Goal: Task Accomplishment & Management: Manage account settings

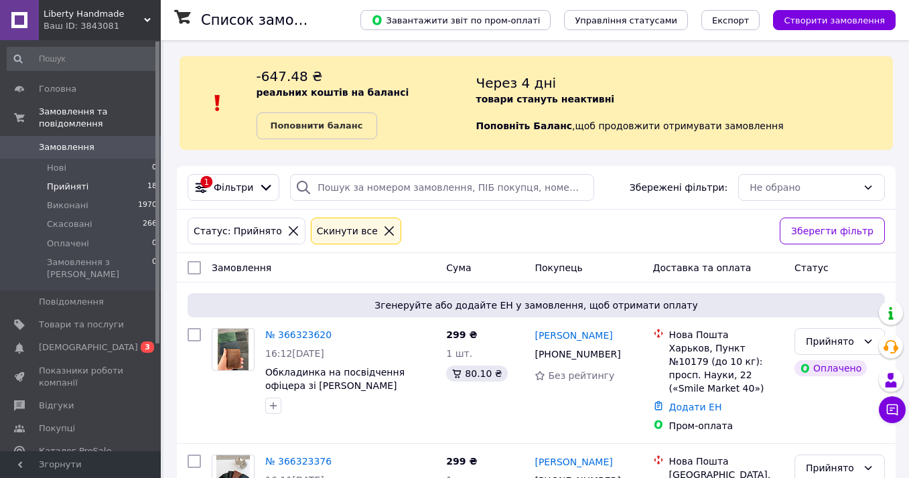
click at [92, 185] on li "Прийняті 18" at bounding box center [82, 186] width 165 height 19
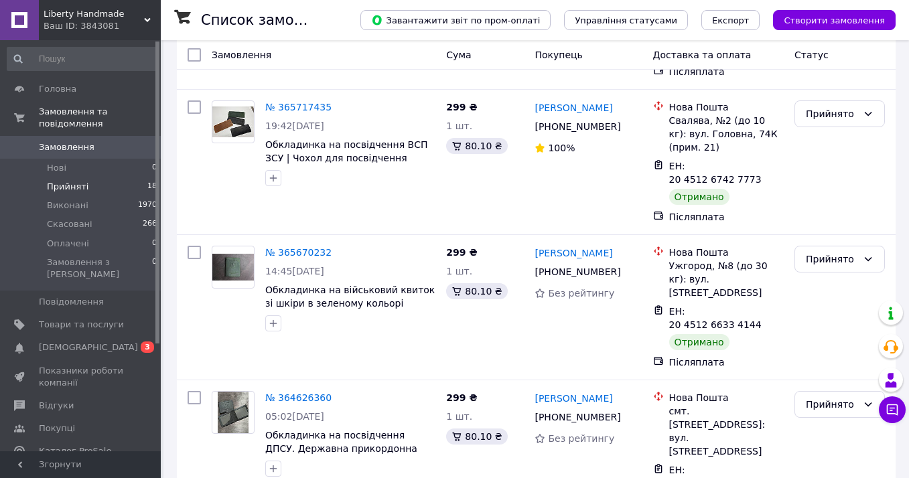
scroll to position [2320, 0]
click at [866, 254] on icon at bounding box center [867, 259] width 11 height 11
click at [854, 147] on li "Виконано" at bounding box center [839, 147] width 89 height 24
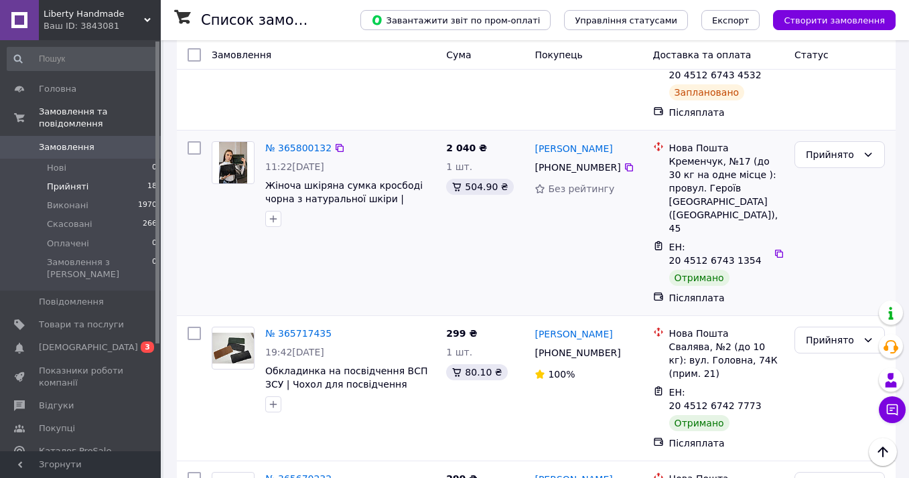
scroll to position [2091, 0]
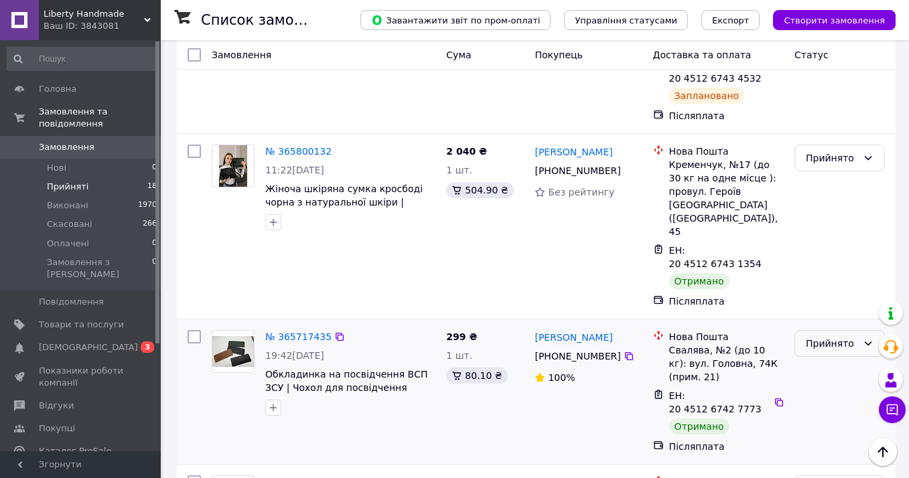
click at [822, 336] on div "Прийнято" at bounding box center [831, 343] width 52 height 15
click at [822, 232] on li "Виконано" at bounding box center [839, 230] width 89 height 24
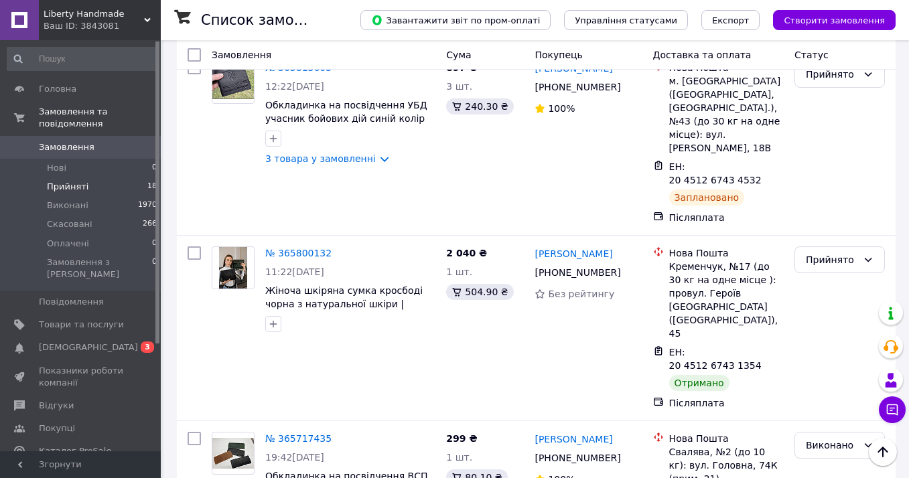
scroll to position [1936, 0]
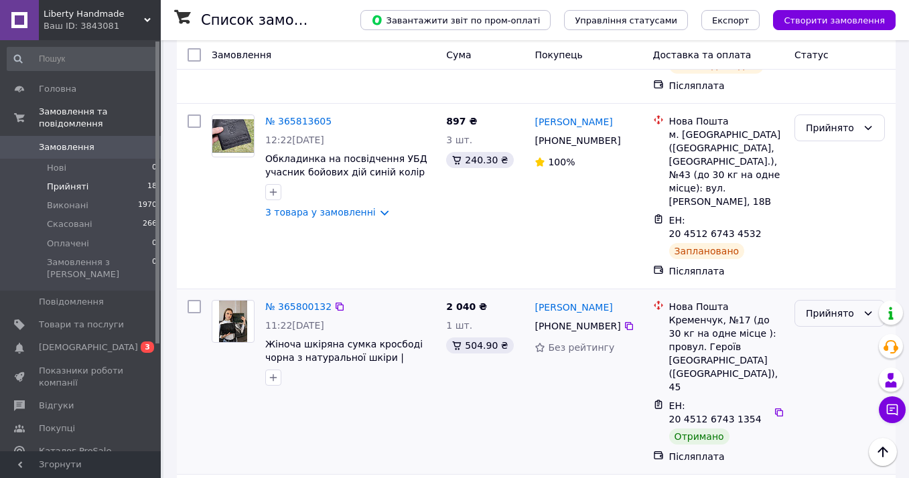
click at [842, 306] on div "Прийнято" at bounding box center [831, 313] width 52 height 15
click at [835, 216] on li "Виконано" at bounding box center [839, 214] width 89 height 24
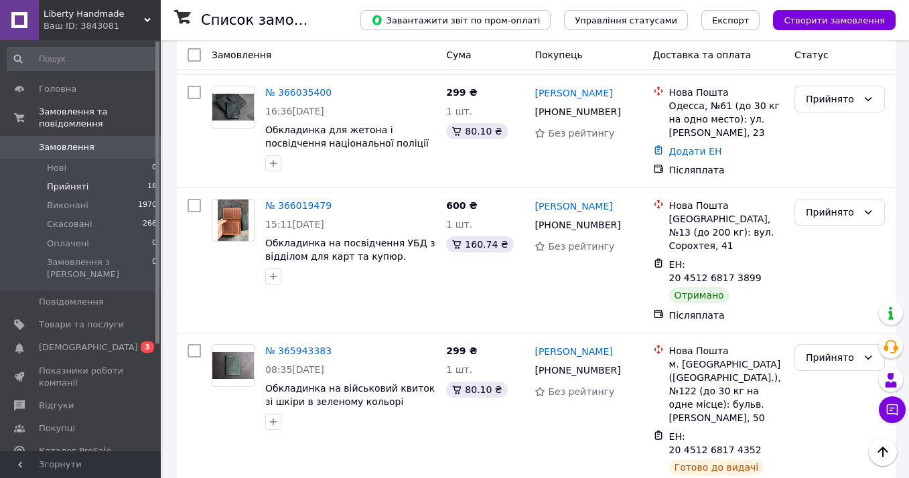
scroll to position [1459, 0]
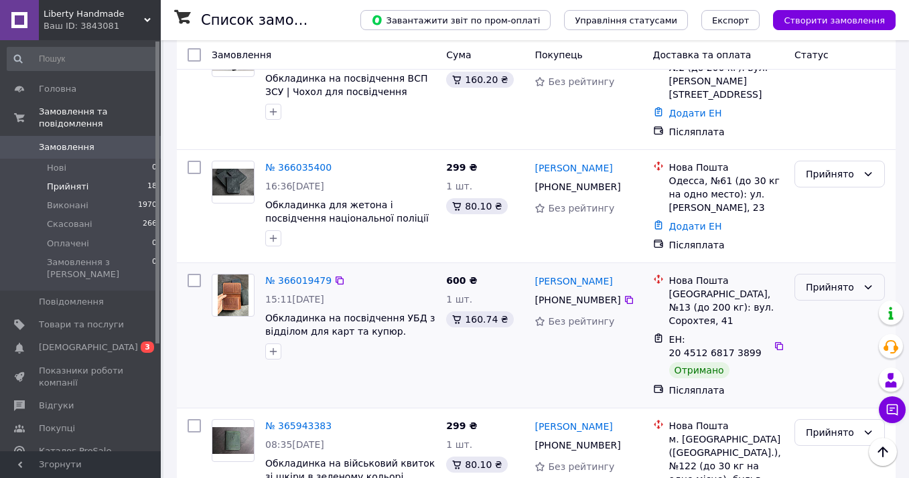
click at [845, 280] on div "Прийнято" at bounding box center [831, 287] width 52 height 15
click at [838, 202] on li "Виконано" at bounding box center [839, 201] width 89 height 24
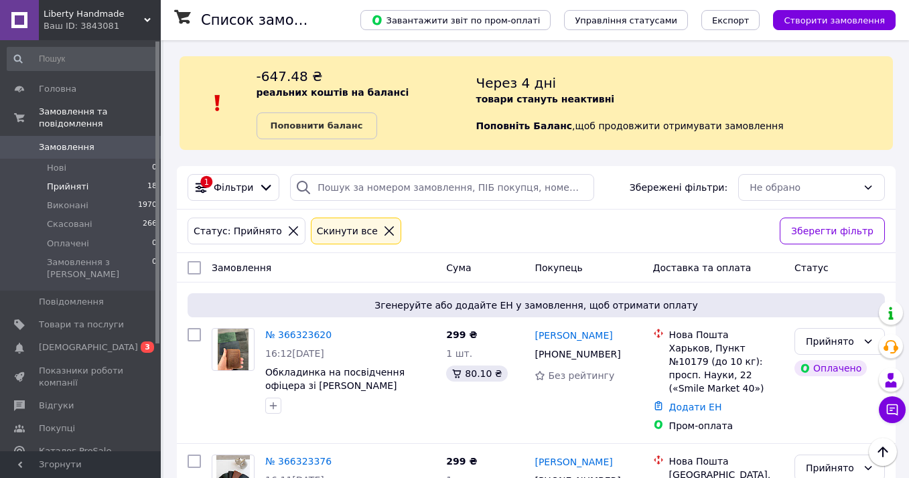
scroll to position [0, 0]
click at [90, 341] on span "[DEMOGRAPHIC_DATA]" at bounding box center [81, 347] width 85 height 12
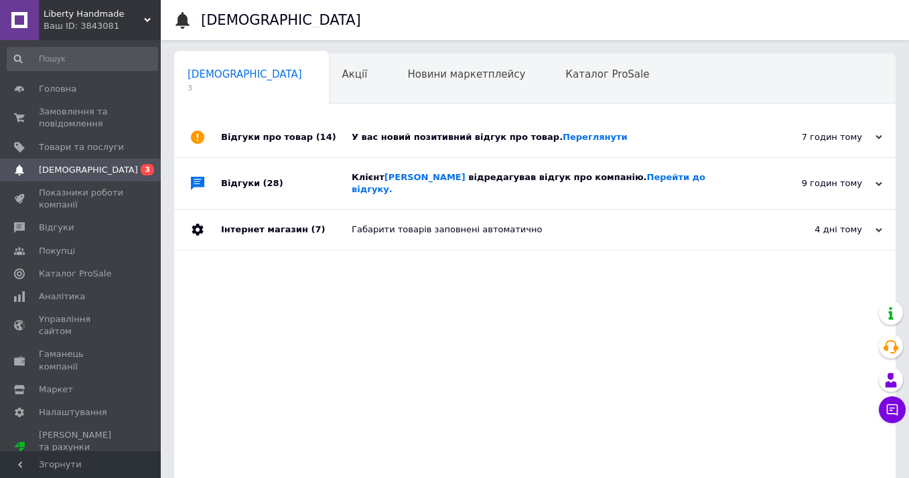
click at [508, 183] on span "відредагував відгук про компанію. Перейти до відгуку." at bounding box center [529, 183] width 354 height 22
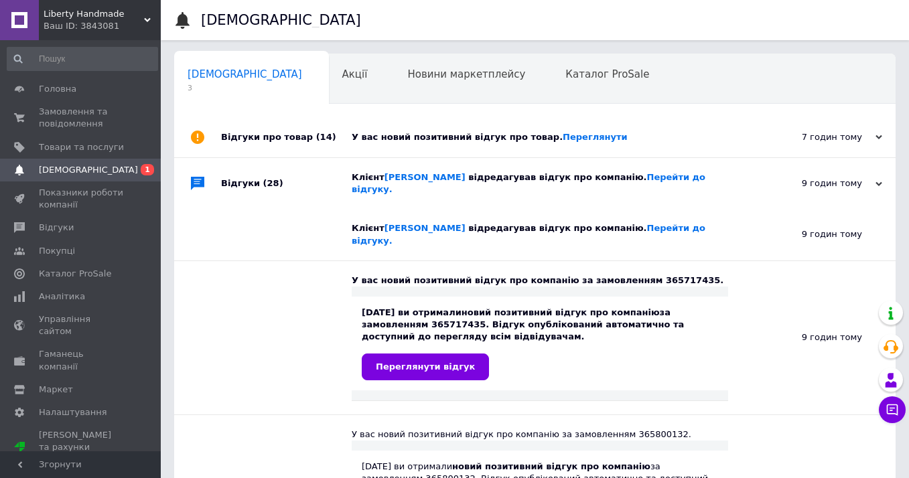
click at [508, 183] on span "відредагував відгук про компанію. Перейти до відгуку." at bounding box center [529, 183] width 354 height 22
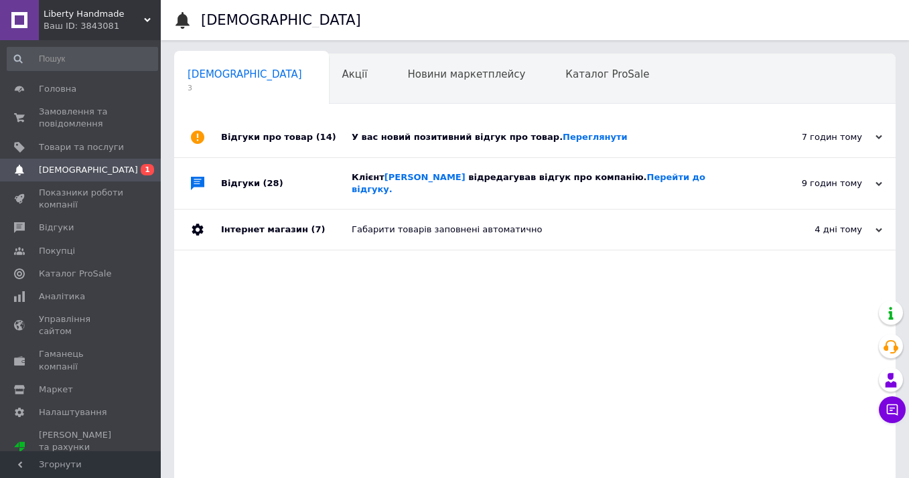
click at [478, 139] on div "У вас новий позитивний відгук про товар. [GEOGRAPHIC_DATA]" at bounding box center [550, 137] width 396 height 12
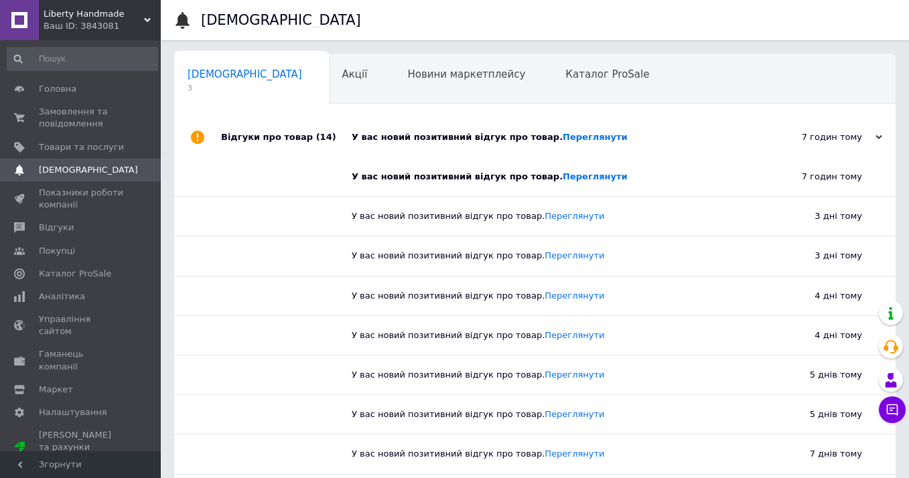
click at [478, 139] on div "У вас новий позитивний відгук про товар. [GEOGRAPHIC_DATA]" at bounding box center [550, 137] width 396 height 12
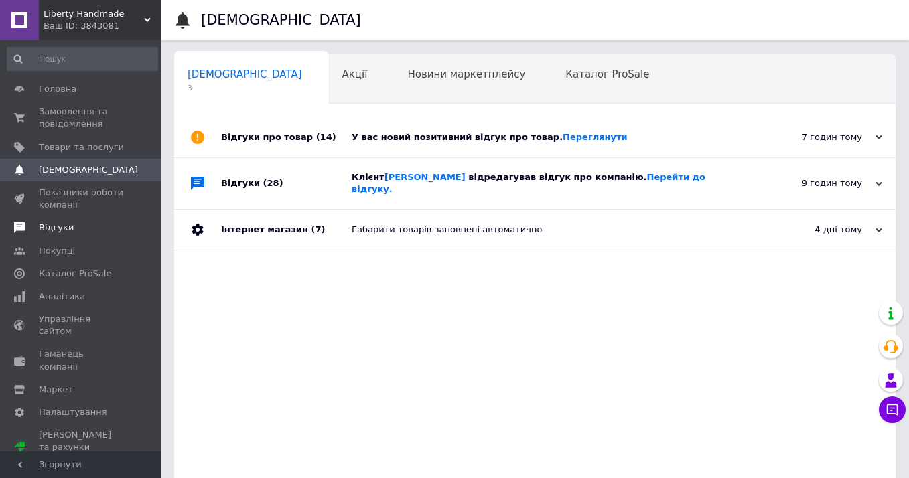
click at [82, 228] on span "Відгуки" at bounding box center [81, 228] width 85 height 12
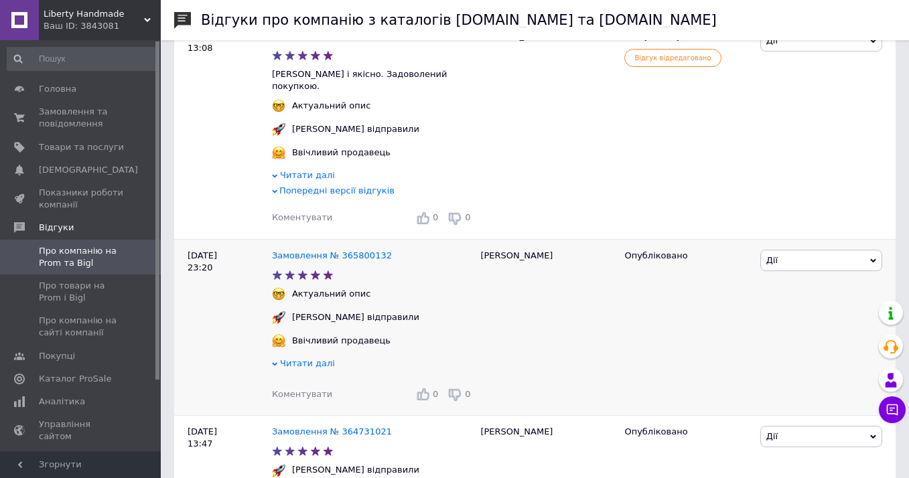
scroll to position [170, 0]
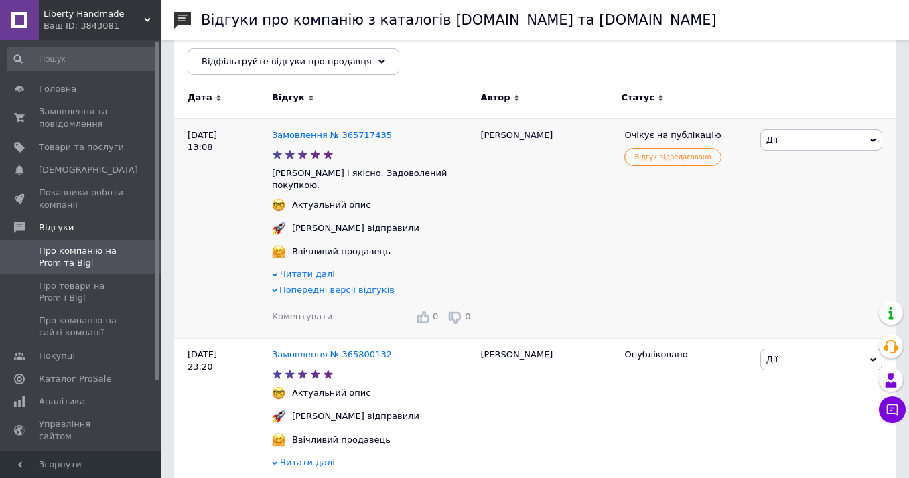
click at [702, 159] on span "Відгук відредаговано" at bounding box center [672, 157] width 96 height 18
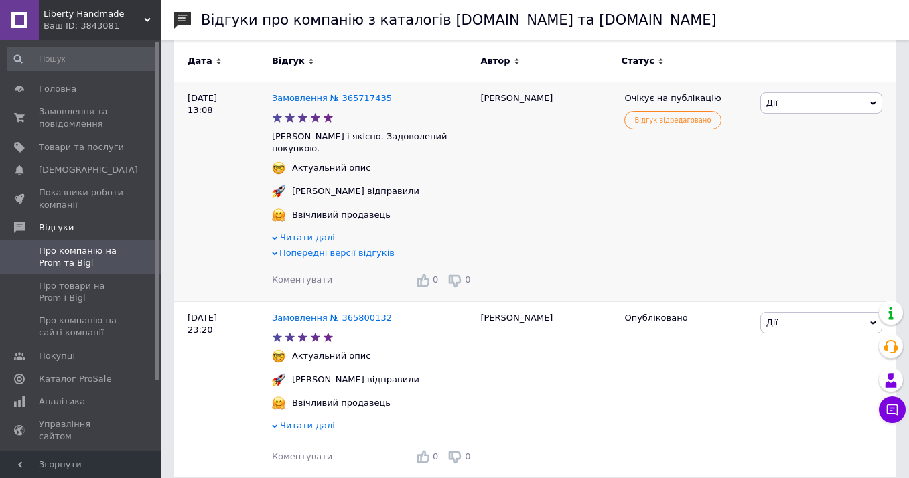
scroll to position [231, 0]
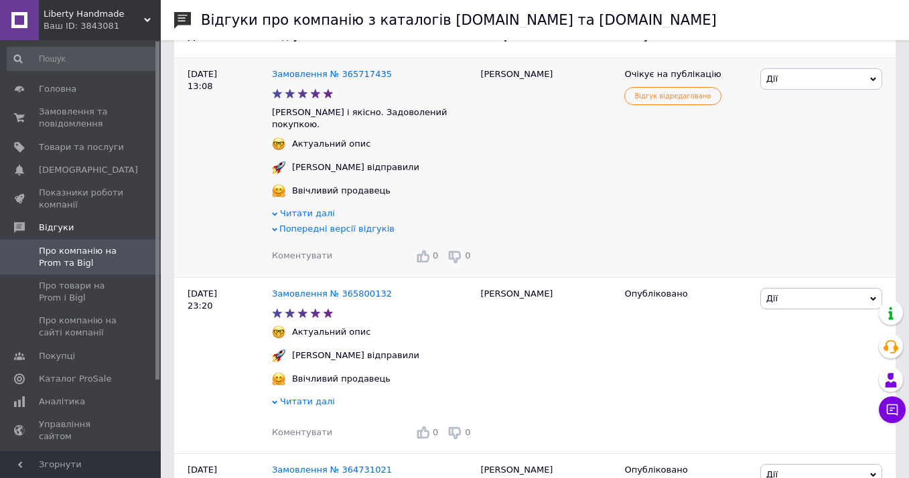
click at [297, 224] on span "Попередні версії відгуків" at bounding box center [336, 229] width 115 height 10
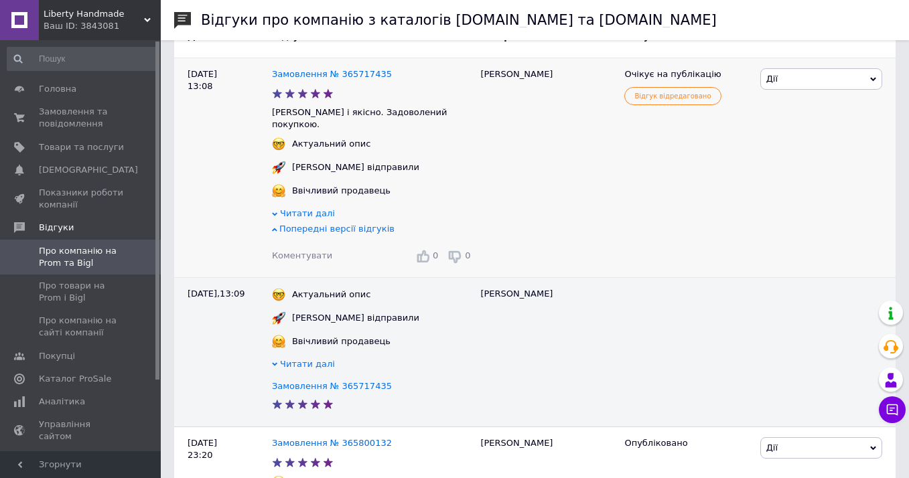
click at [294, 208] on span "Читати далі" at bounding box center [307, 213] width 55 height 10
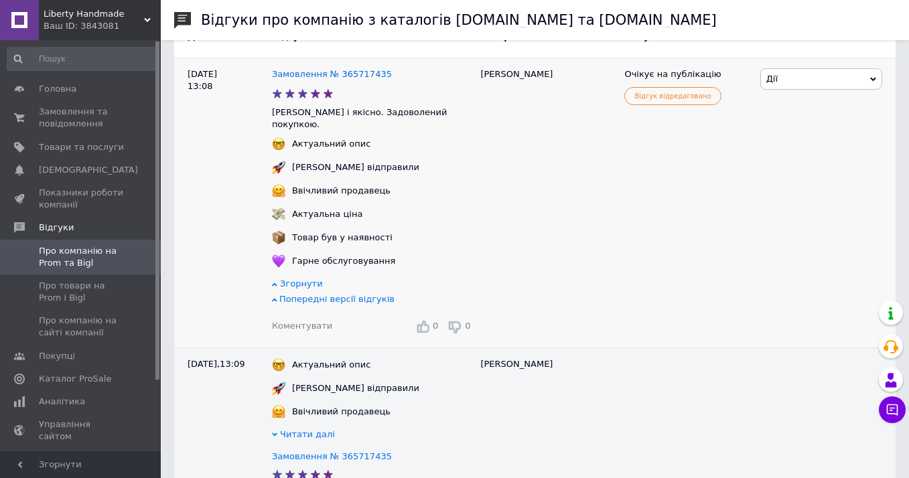
click at [284, 279] on span "Згорнути" at bounding box center [301, 284] width 43 height 10
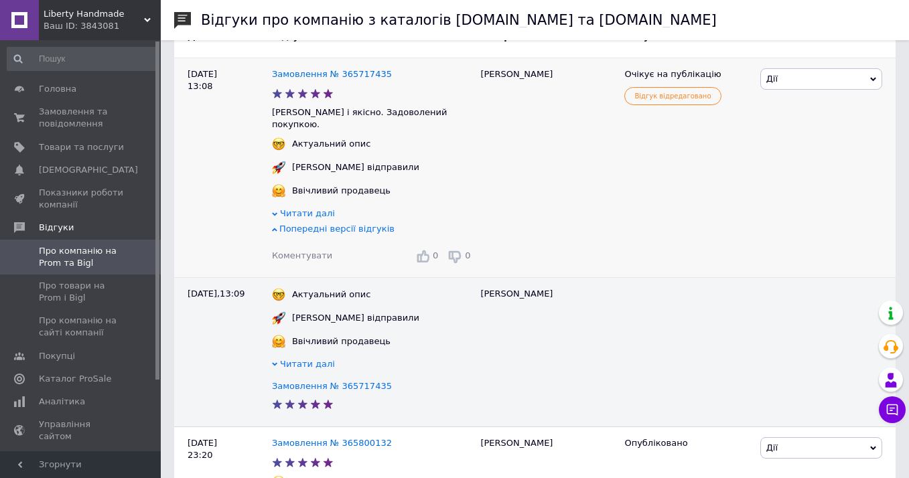
click at [300, 224] on span "Попередні версії відгуків" at bounding box center [336, 229] width 115 height 10
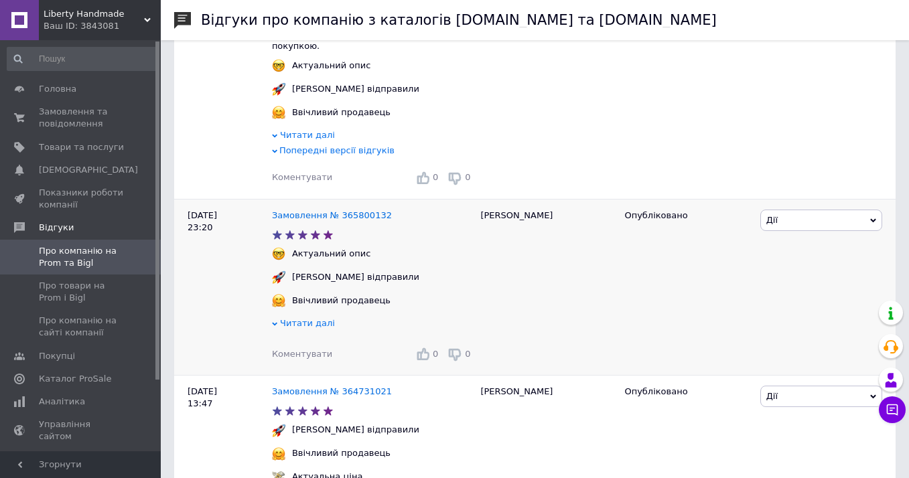
scroll to position [311, 0]
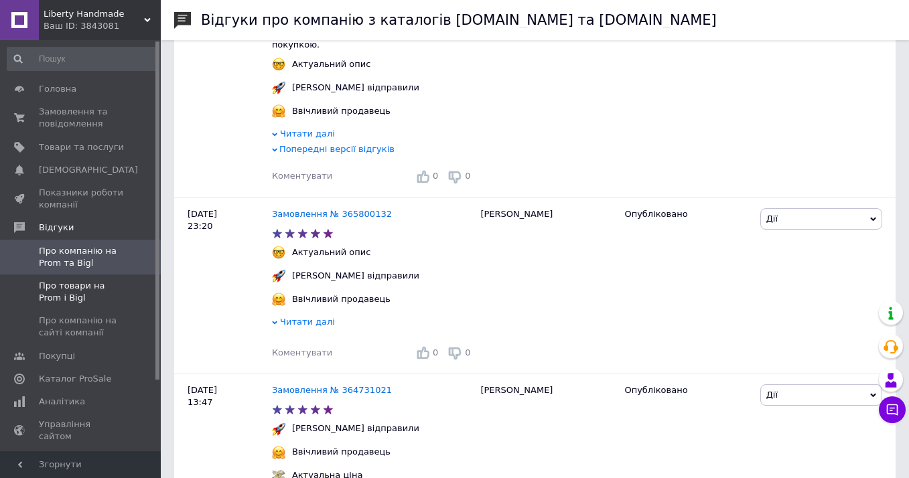
click at [86, 293] on span "Про товари на Prom і Bigl" at bounding box center [81, 292] width 85 height 24
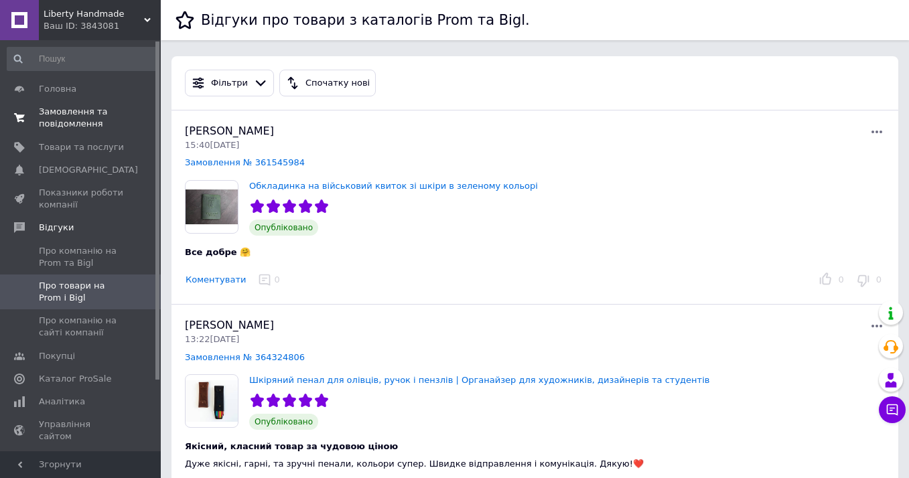
click at [76, 114] on span "Замовлення та повідомлення" at bounding box center [81, 118] width 85 height 24
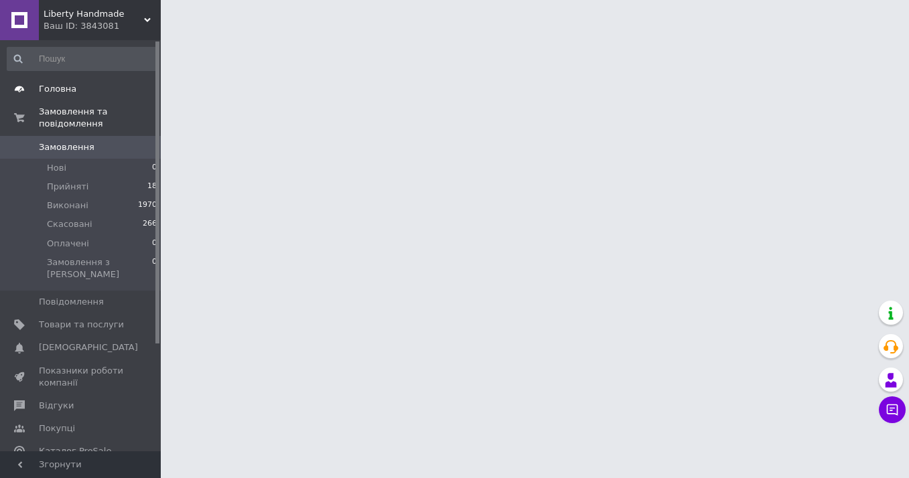
click at [70, 84] on span "Головна" at bounding box center [57, 89] width 37 height 12
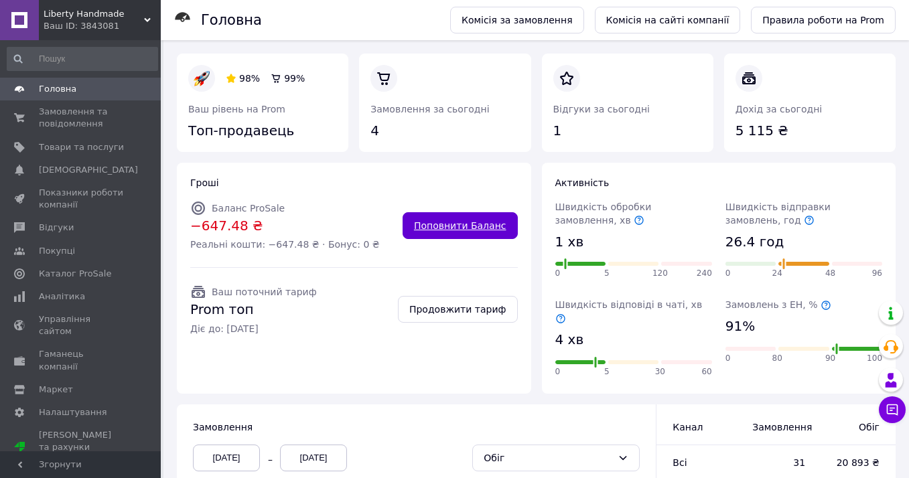
click at [445, 230] on link "Поповнити Баланс" at bounding box center [459, 225] width 115 height 27
